Goal: Information Seeking & Learning: Learn about a topic

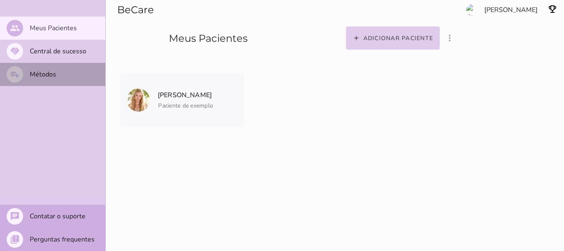
click at [0, 0] on slot "Métodos" at bounding box center [0, 0] width 0 height 0
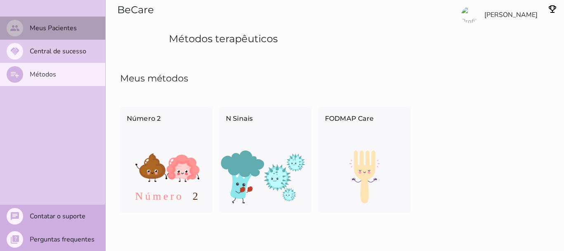
click at [0, 0] on slot "Meus Pacientes" at bounding box center [0, 0] width 0 height 0
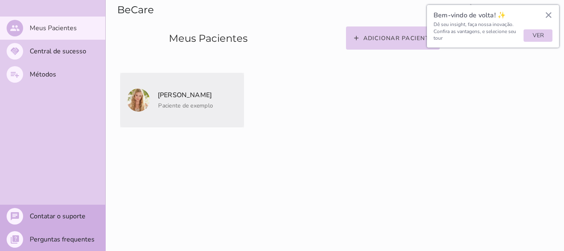
click at [163, 94] on p "[PERSON_NAME]" at bounding box center [184, 95] width 57 height 12
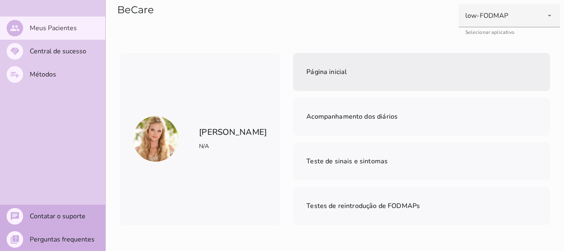
click at [331, 74] on mwc-list-item "Página inicial" at bounding box center [421, 72] width 257 height 38
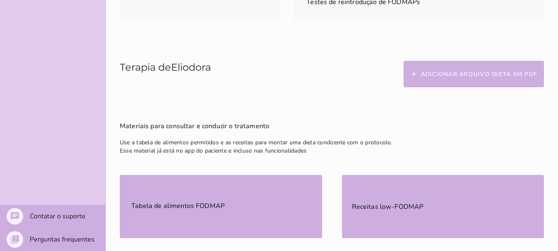
scroll to position [211, 0]
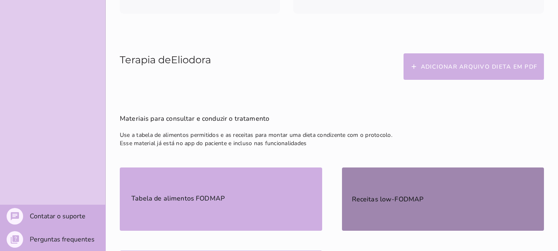
click at [0, 0] on slot "Receitas low-FODMAP" at bounding box center [0, 0] width 0 height 0
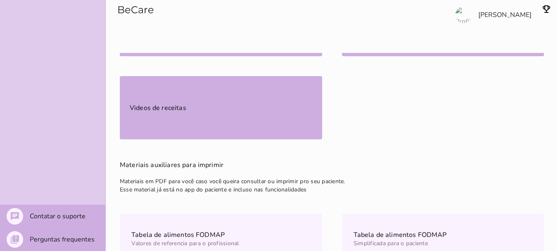
scroll to position [371, 0]
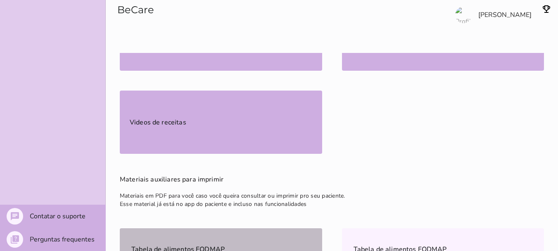
click at [201, 238] on span "Tabela de alimentos FODMAP" at bounding box center [184, 248] width 109 height 21
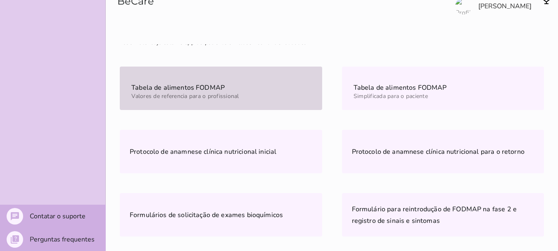
scroll to position [579, 0]
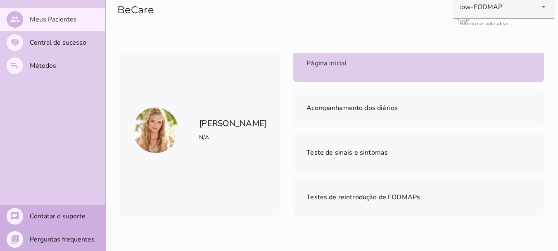
scroll to position [0, 0]
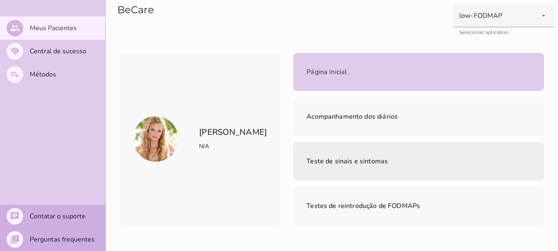
click at [377, 142] on mwc-list-item "Teste de sinais e sintomas" at bounding box center [418, 161] width 251 height 38
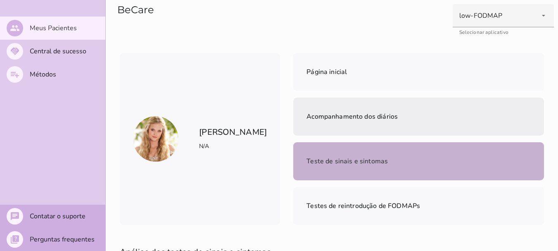
click at [397, 112] on span "Acompanhamento dos diários" at bounding box center [351, 116] width 91 height 9
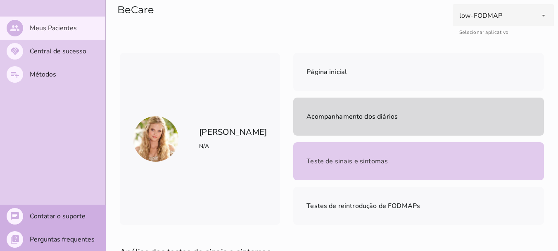
click at [194, 82] on div "[PERSON_NAME] N/A" at bounding box center [200, 139] width 160 height 172
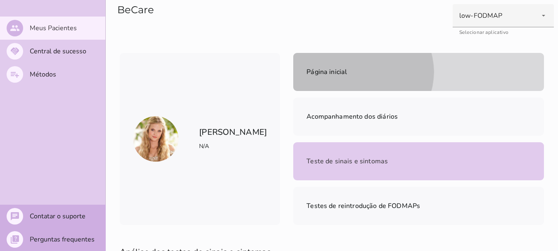
click at [326, 78] on mwc-list-item "Página inicial" at bounding box center [418, 72] width 251 height 38
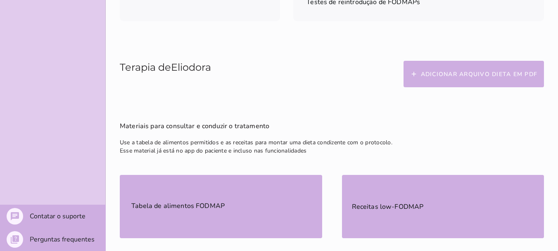
scroll to position [244, 0]
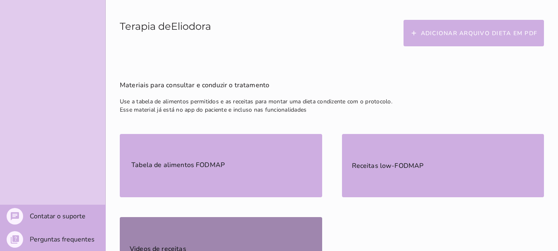
click at [220, 217] on mwc-list-item "Videos de receitas" at bounding box center [221, 248] width 202 height 63
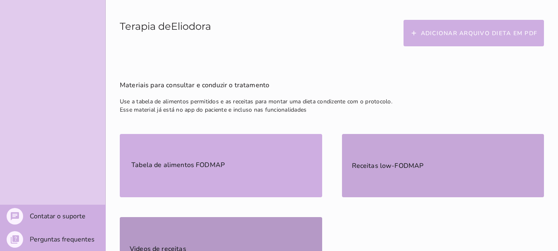
click at [0, 0] on slot "Receitas low-FODMAP" at bounding box center [0, 0] width 0 height 0
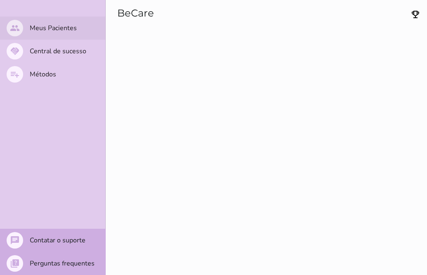
click at [0, 0] on slot "Meus Pacientes" at bounding box center [0, 0] width 0 height 0
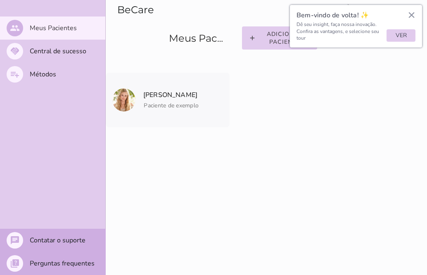
click at [411, 17] on button "×" at bounding box center [411, 14] width 8 height 13
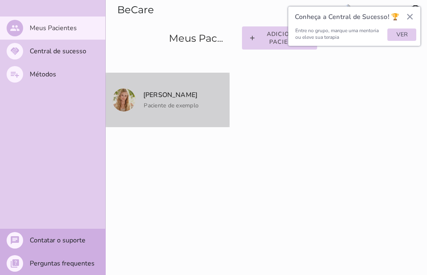
click at [187, 92] on p "[PERSON_NAME]" at bounding box center [170, 95] width 57 height 12
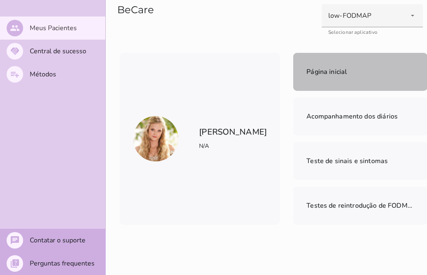
click at [306, 67] on span "Página inicial" at bounding box center [326, 71] width 40 height 9
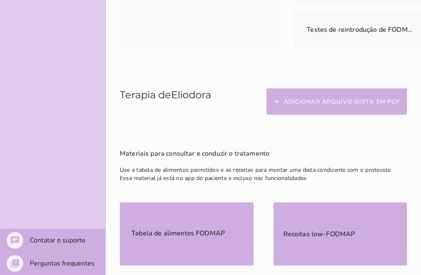
scroll to position [177, 0]
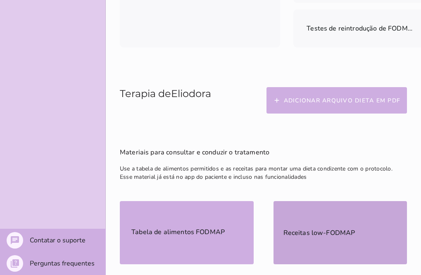
click at [344, 246] on mwc-list-item "Receitas low-FODMAP" at bounding box center [340, 232] width 134 height 63
